Goal: Register for event/course

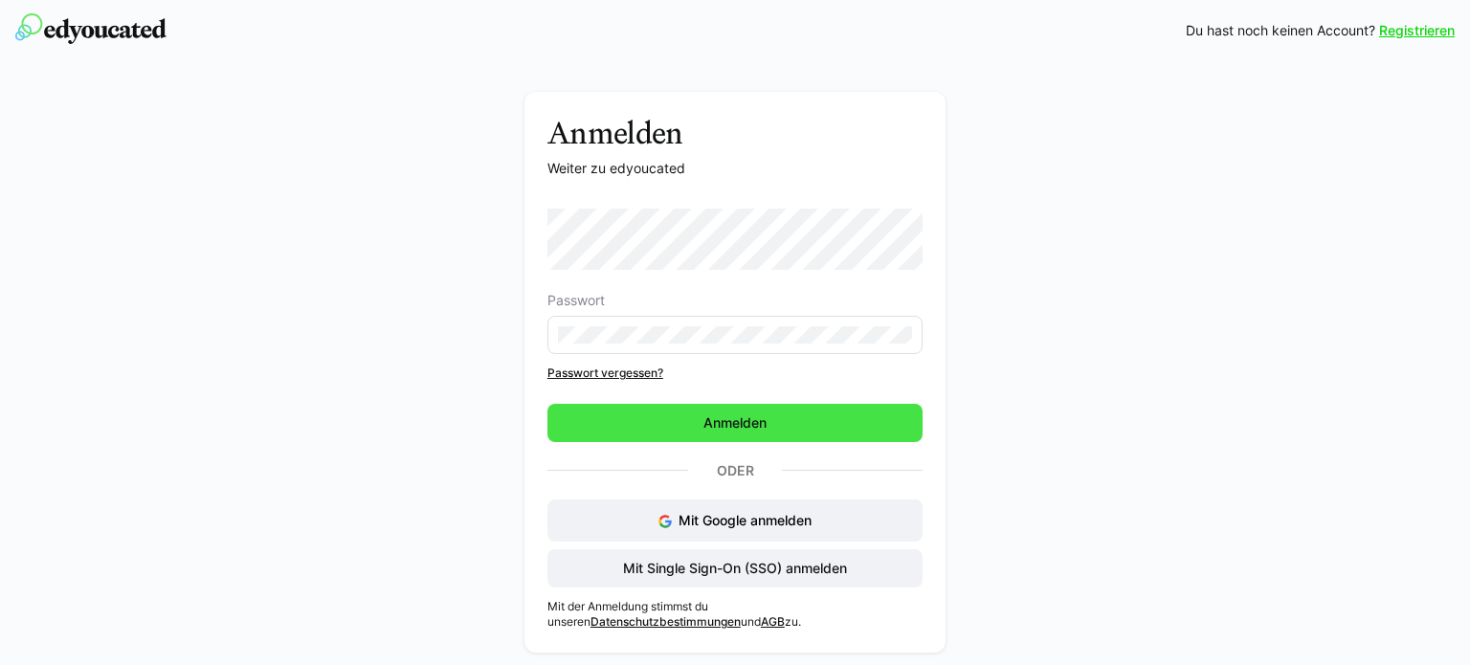
click at [751, 414] on span "Anmelden" at bounding box center [734, 422] width 69 height 19
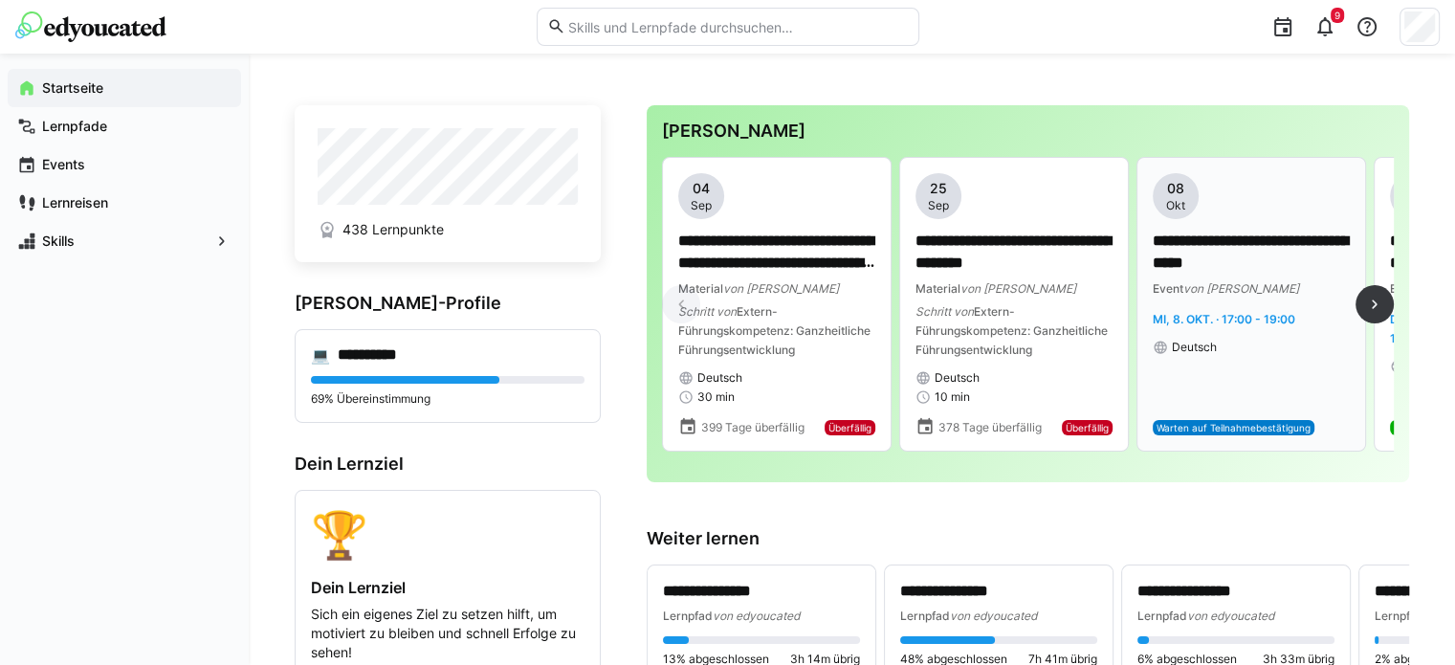
click at [1223, 366] on div "**********" at bounding box center [1251, 304] width 197 height 262
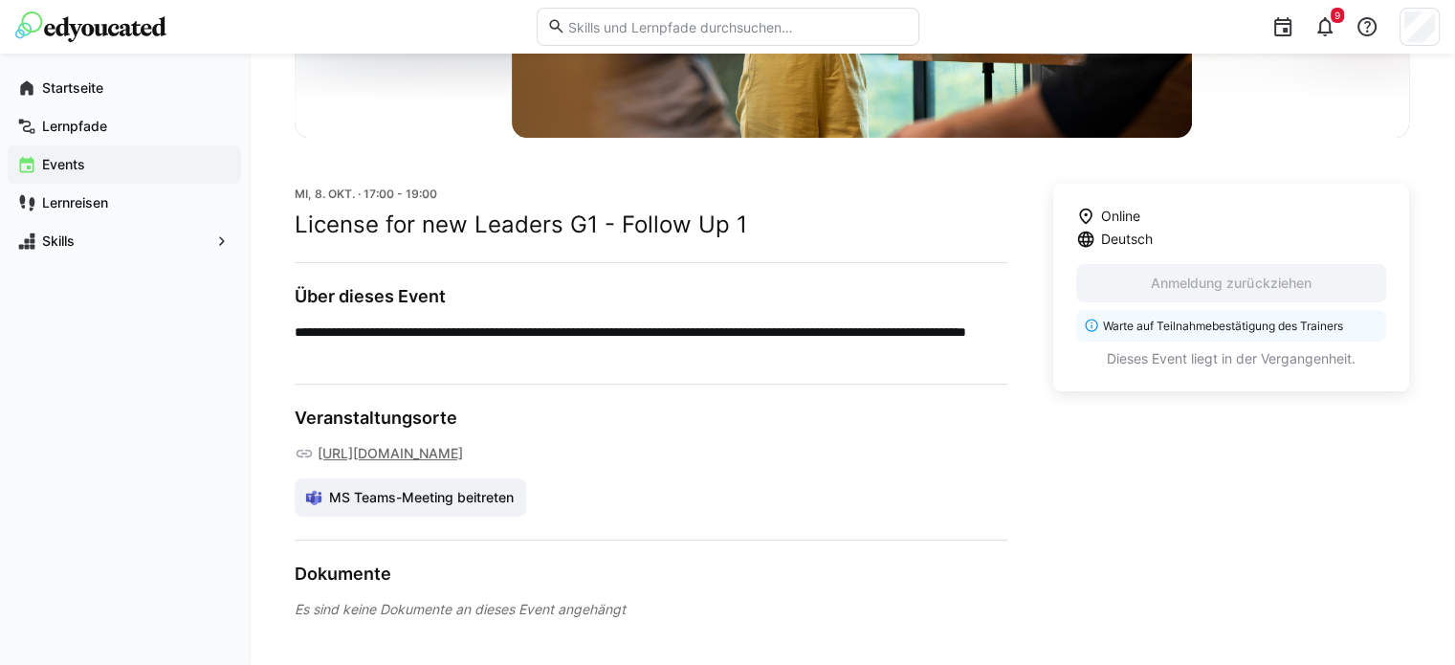
scroll to position [440, 0]
click at [400, 507] on span "MS Teams-Meeting beitreten" at bounding box center [421, 497] width 190 height 19
